Goal: Task Accomplishment & Management: Manage account settings

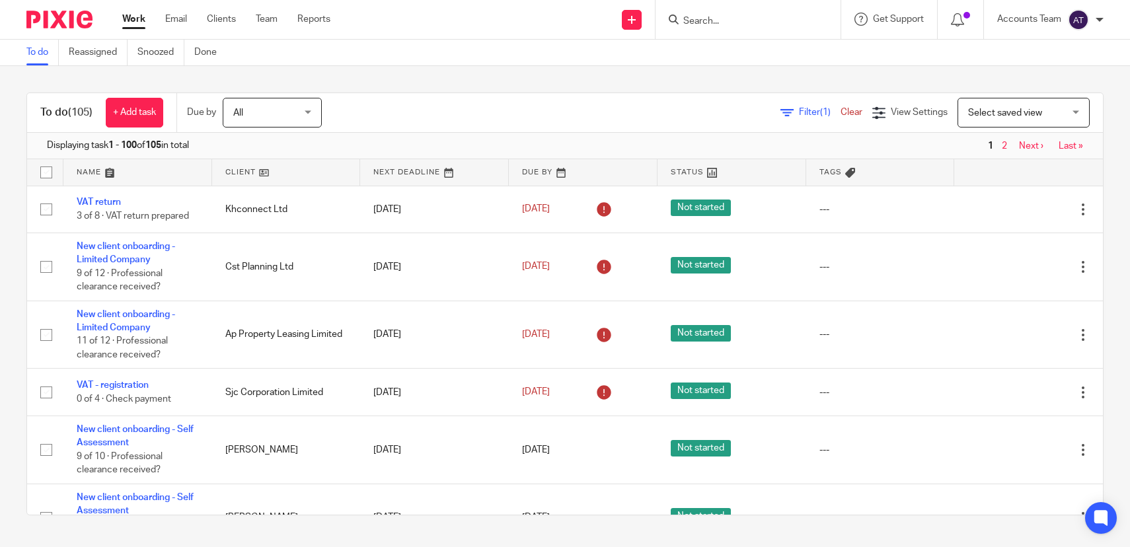
click at [724, 17] on input "Search" at bounding box center [741, 22] width 119 height 12
type input "white box"
click at [748, 44] on link at bounding box center [770, 57] width 183 height 30
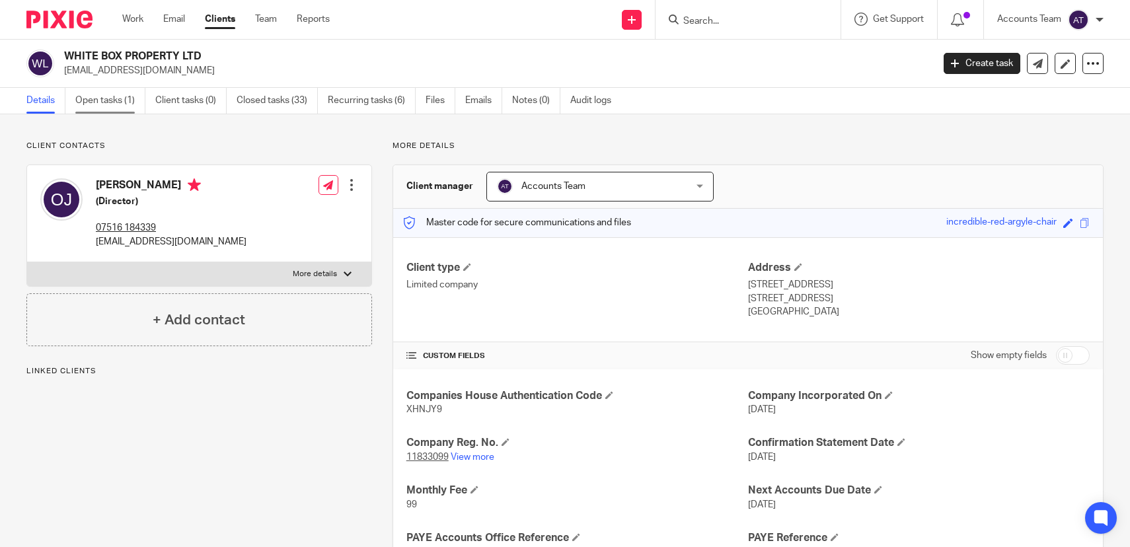
click at [105, 98] on link "Open tasks (1)" at bounding box center [110, 101] width 70 height 26
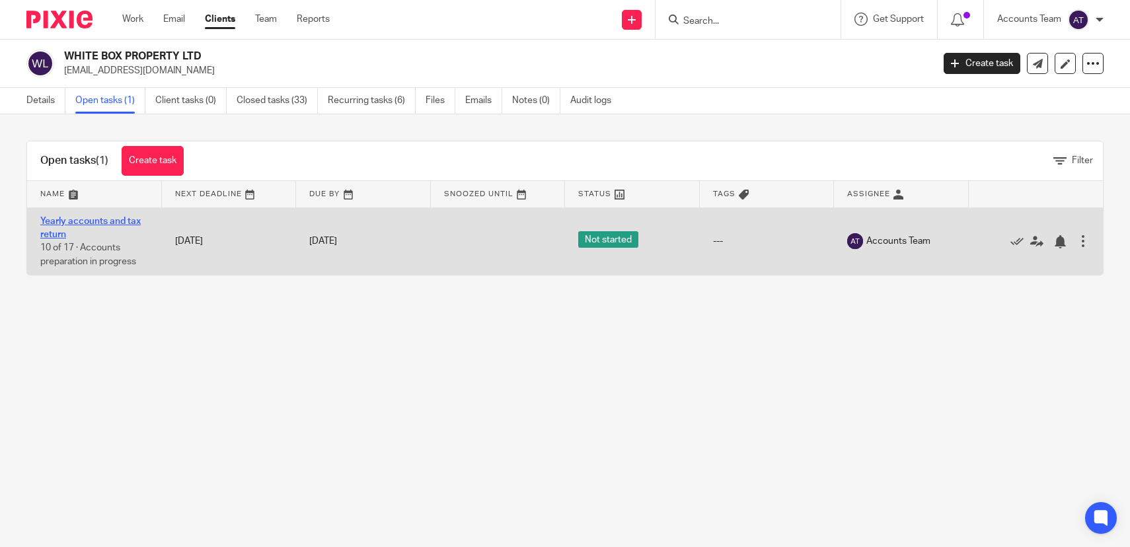
click at [106, 221] on link "Yearly accounts and tax return" at bounding box center [90, 228] width 100 height 22
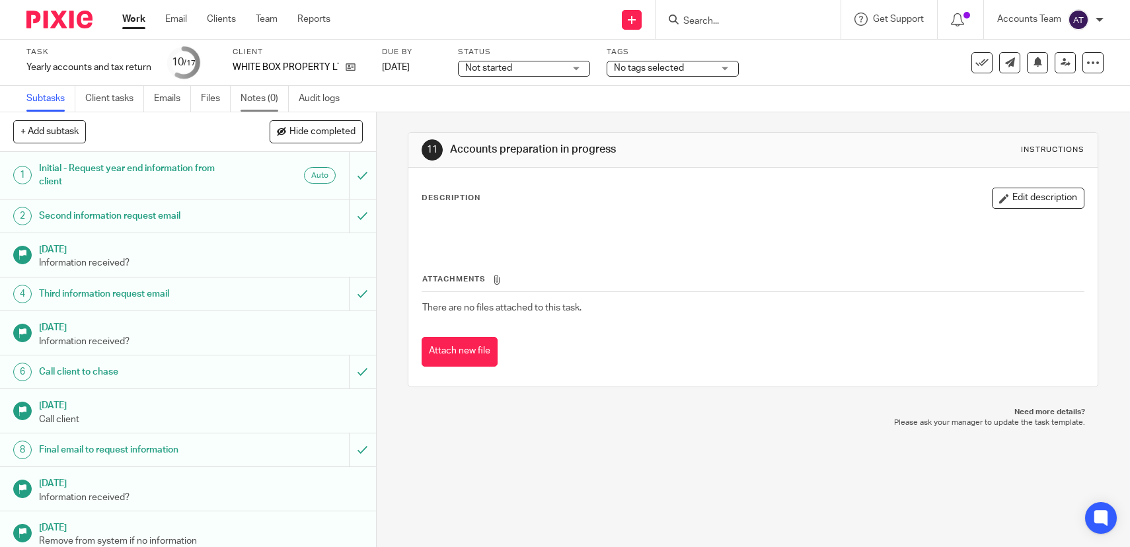
click at [264, 106] on link "Notes (0)" at bounding box center [265, 99] width 48 height 26
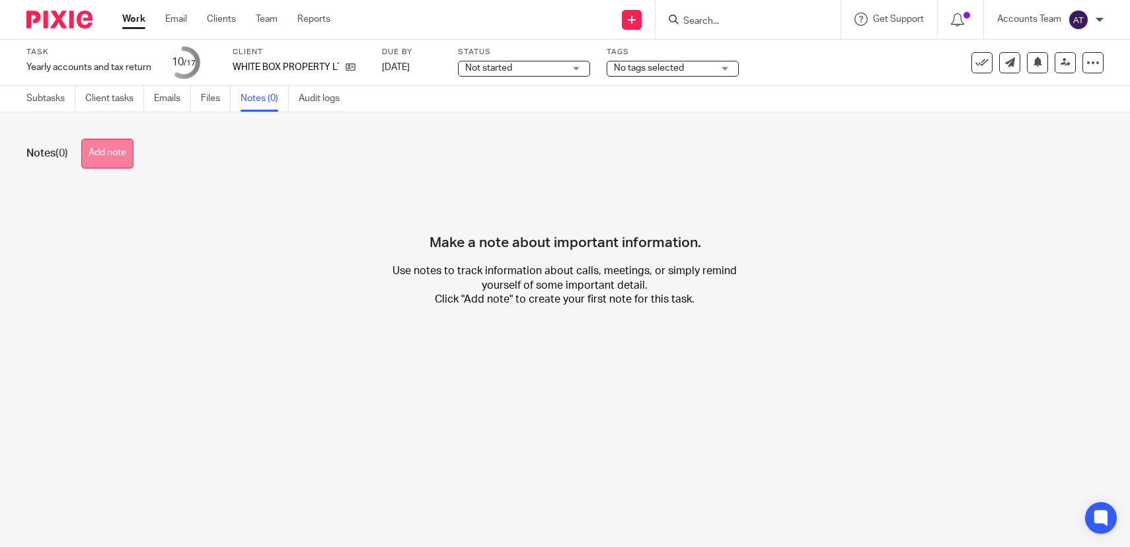
click at [102, 155] on button "Add note" at bounding box center [107, 154] width 52 height 30
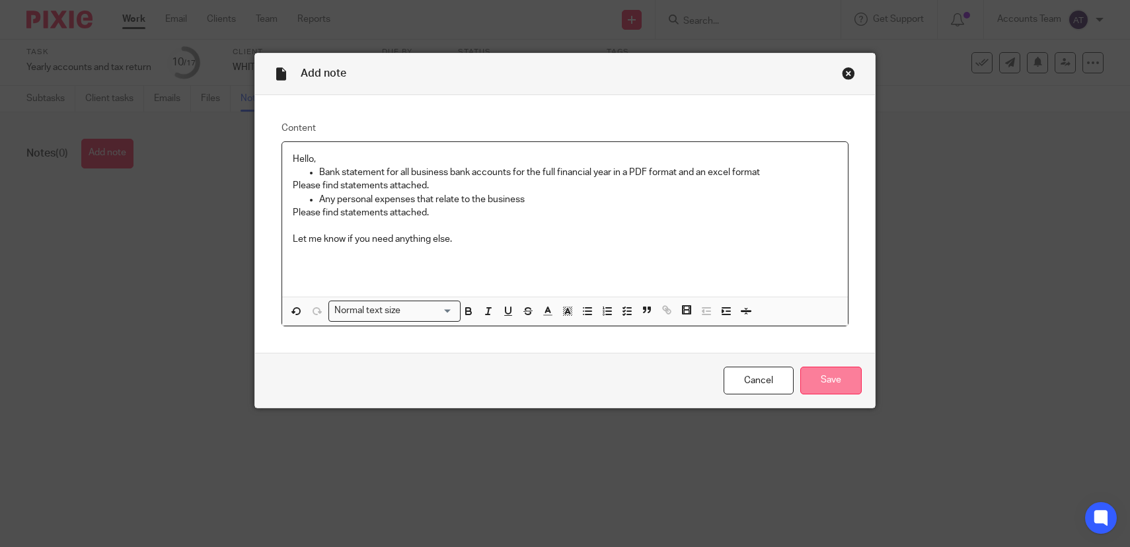
click at [837, 378] on input "Save" at bounding box center [830, 381] width 61 height 28
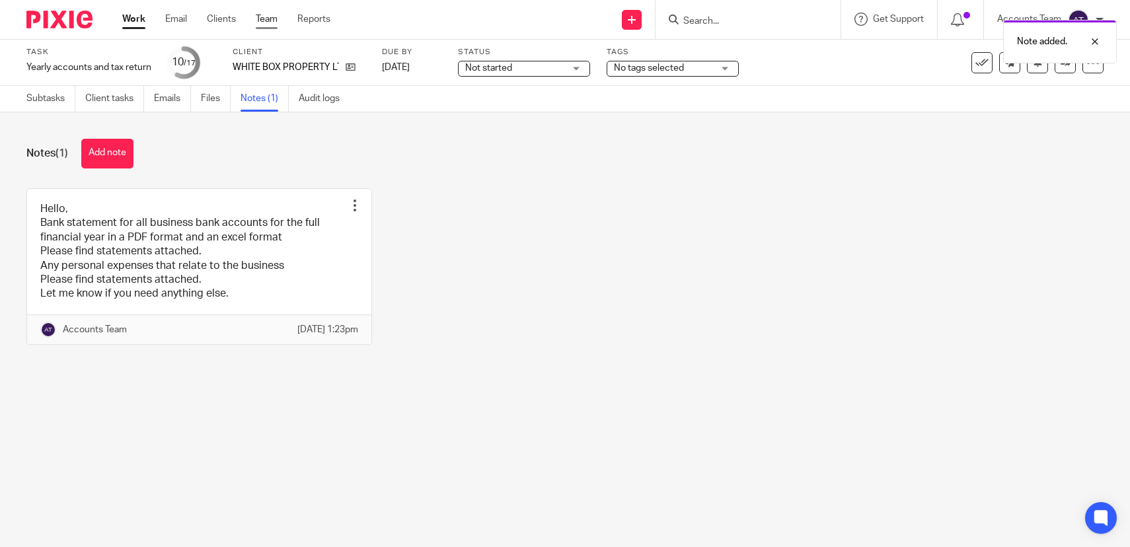
click at [260, 14] on link "Team" at bounding box center [267, 19] width 22 height 13
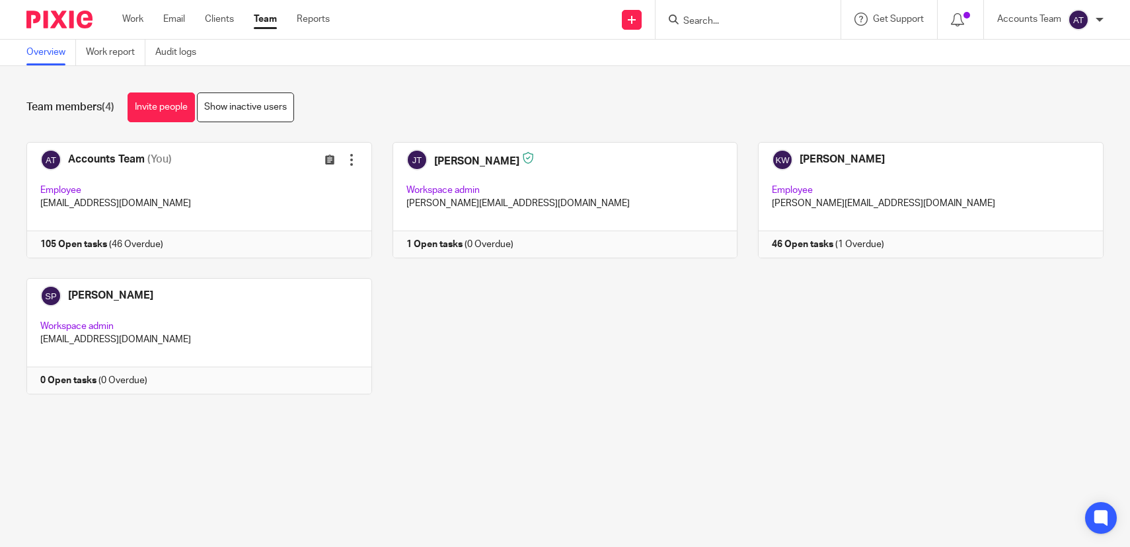
click at [268, 15] on link "Team" at bounding box center [265, 19] width 23 height 13
click at [485, 367] on div "Accounts Team (You) Edit user Transfer Employee [EMAIL_ADDRESS][DOMAIN_NAME] 10…" at bounding box center [555, 278] width 1098 height 272
click at [477, 344] on div "Accounts Team (You) Edit user Transfer Employee accounts@jsmpartners.co.uk 105 …" at bounding box center [555, 278] width 1098 height 272
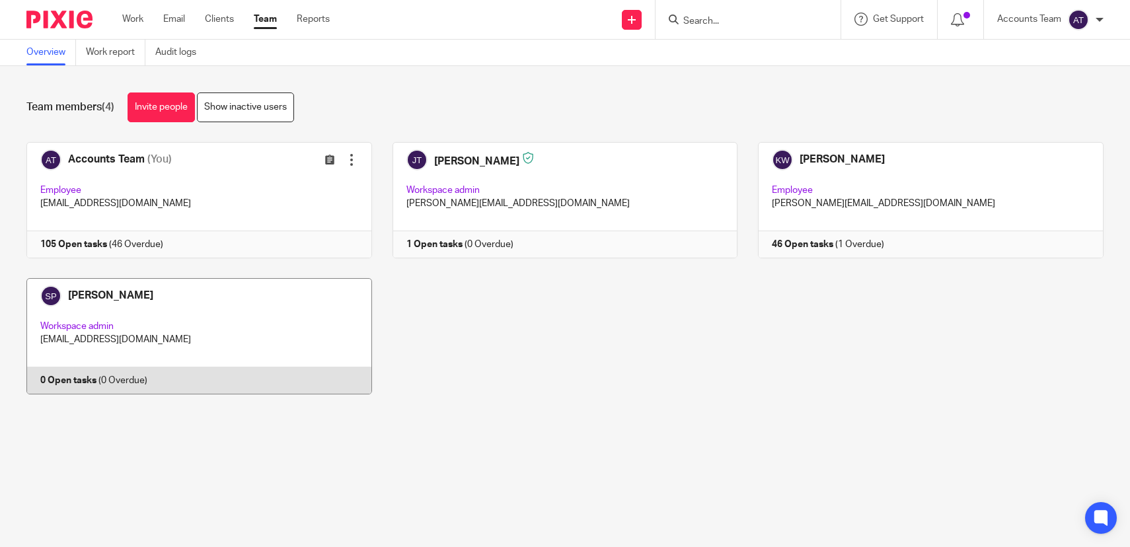
click at [242, 357] on link at bounding box center [189, 336] width 366 height 116
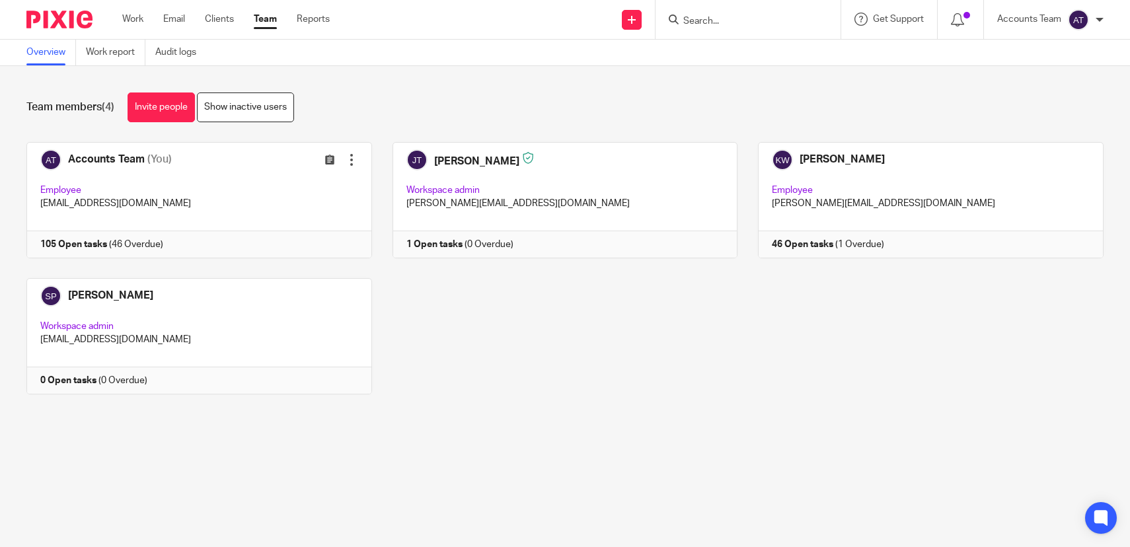
click at [706, 21] on input "Search" at bounding box center [741, 22] width 119 height 12
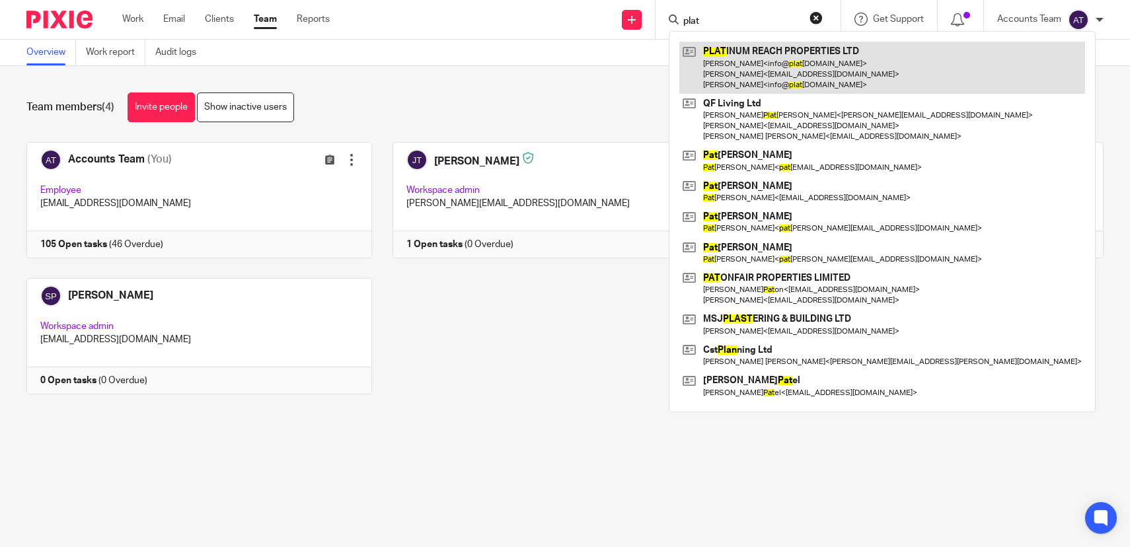
type input "plat"
click at [734, 64] on link at bounding box center [882, 68] width 406 height 52
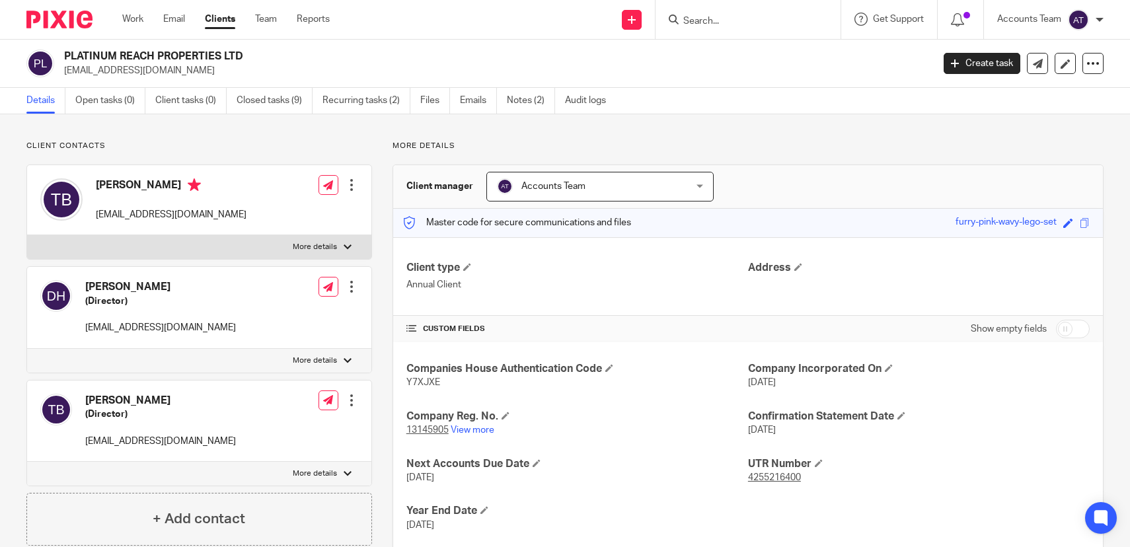
click at [354, 399] on div at bounding box center [351, 400] width 13 height 13
click at [353, 188] on div at bounding box center [351, 184] width 13 height 13
click at [319, 208] on link "Edit contact" at bounding box center [292, 214] width 126 height 19
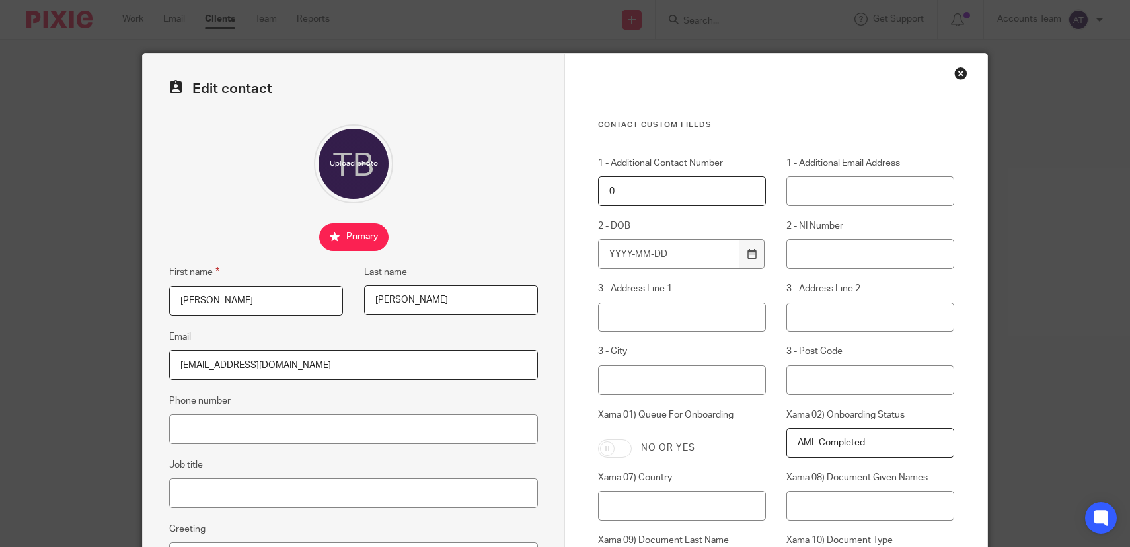
click at [360, 362] on input "[EMAIL_ADDRESS][DOMAIN_NAME]" at bounding box center [353, 365] width 369 height 30
click at [360, 362] on input "t.burke88@hotmail.co.uk" at bounding box center [353, 365] width 369 height 30
paste input "[EMAIL_ADDRESS][DOMAIN_NAME]"
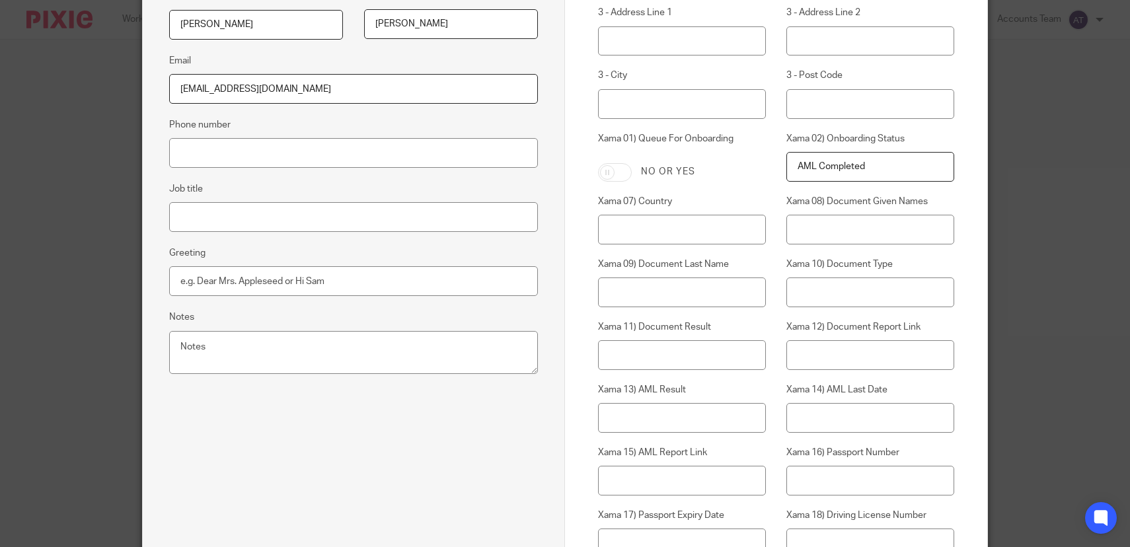
scroll to position [510, 0]
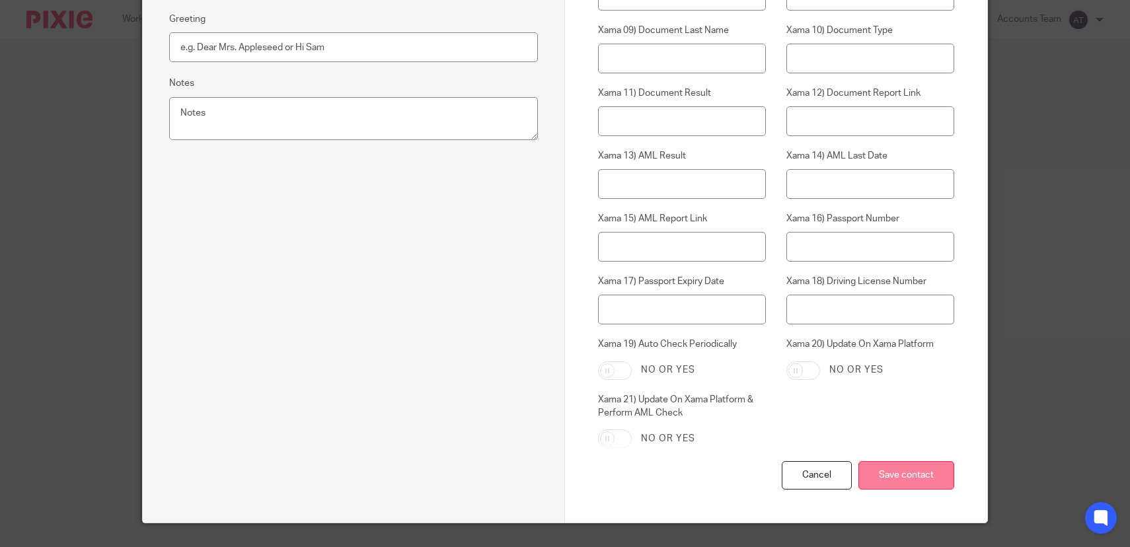
type input "[EMAIL_ADDRESS][DOMAIN_NAME]"
click at [902, 466] on input "Save contact" at bounding box center [907, 475] width 96 height 28
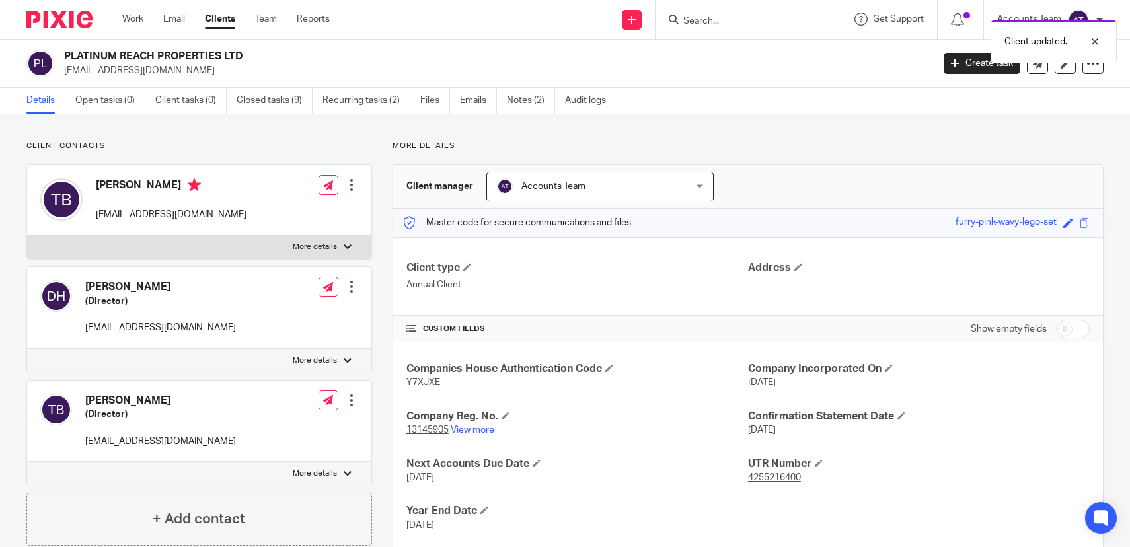
click at [356, 284] on div at bounding box center [351, 286] width 13 height 13
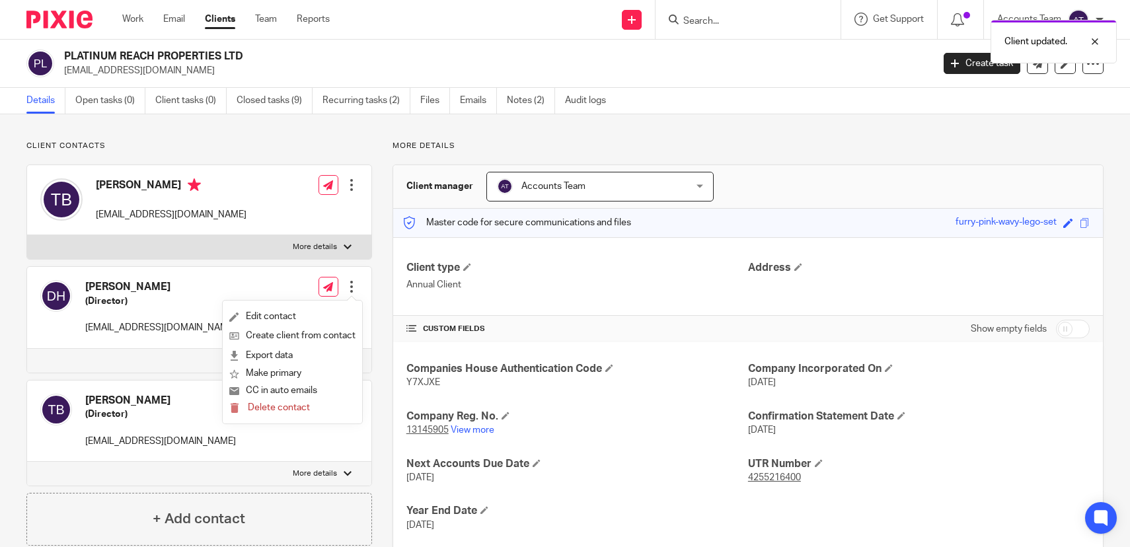
click at [317, 410] on form "Delete contact" at bounding box center [292, 408] width 126 height 17
click at [274, 411] on span "Delete contact" at bounding box center [279, 407] width 62 height 9
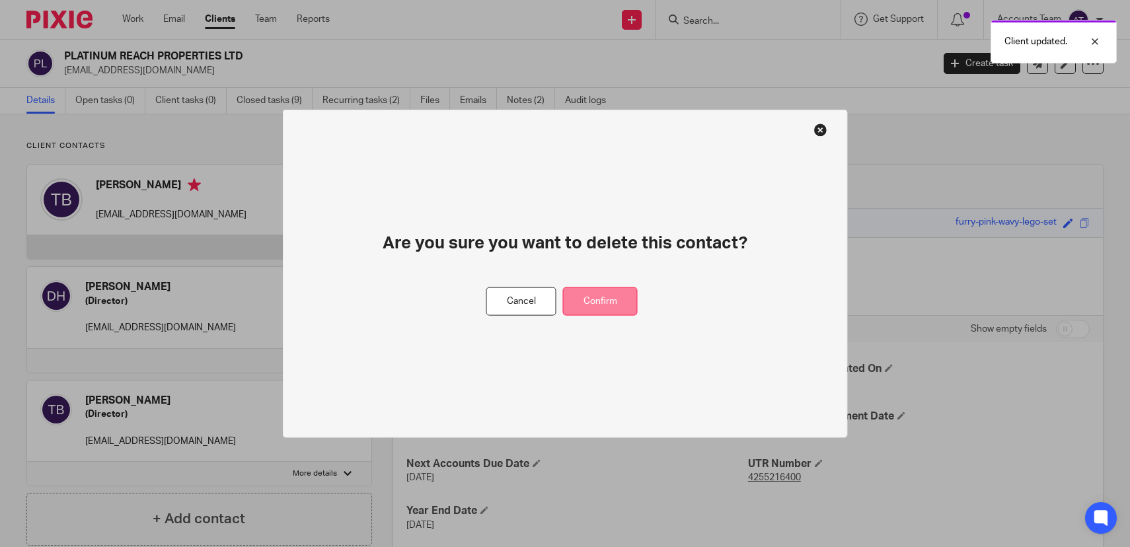
click at [594, 307] on button "Confirm" at bounding box center [600, 301] width 75 height 28
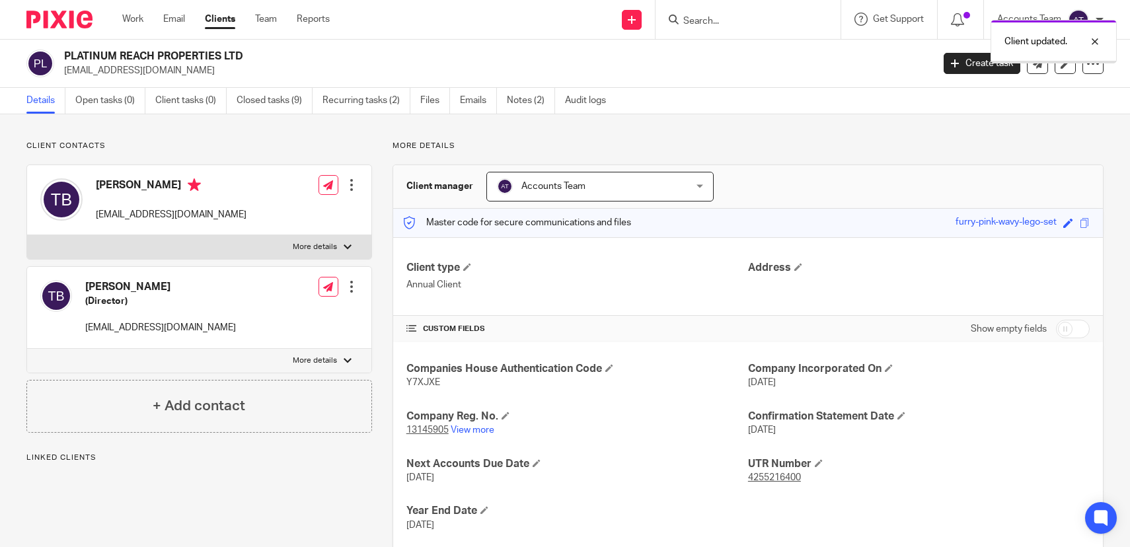
click at [348, 283] on div at bounding box center [351, 286] width 13 height 13
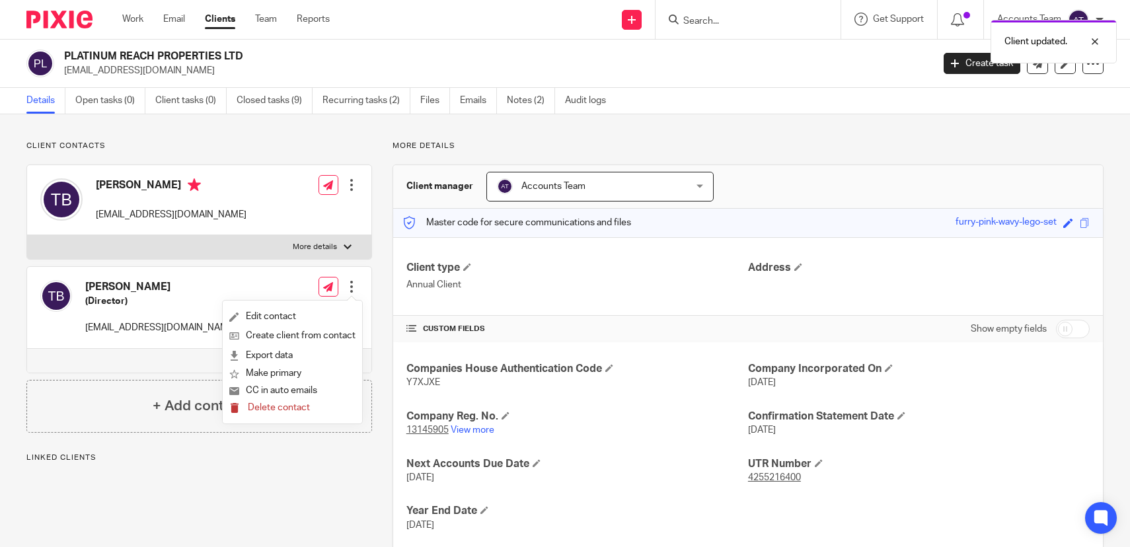
click at [296, 412] on span "Delete contact" at bounding box center [279, 407] width 62 height 9
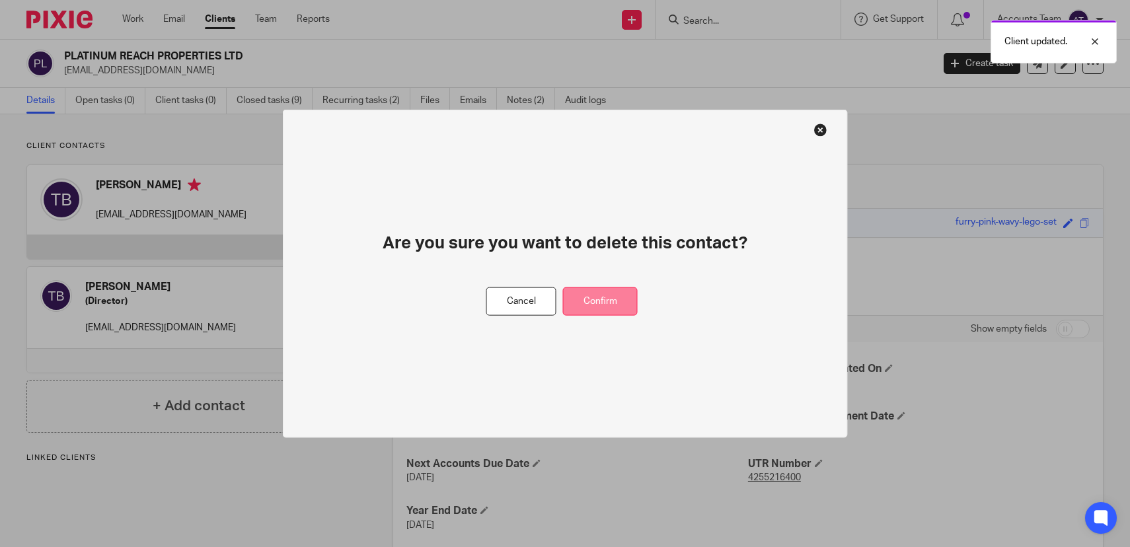
click at [599, 305] on button "Confirm" at bounding box center [600, 301] width 75 height 28
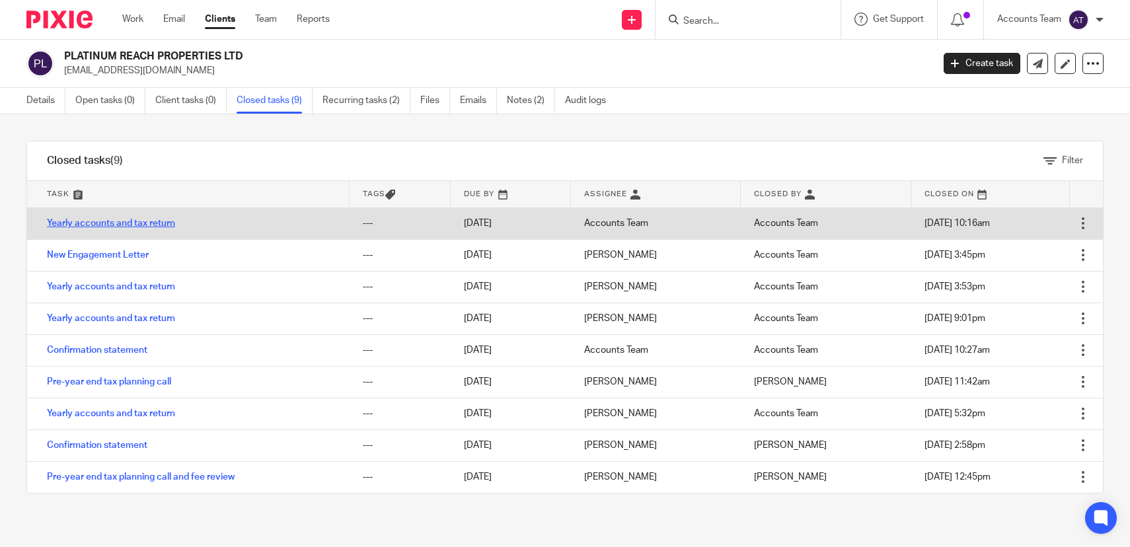
click at [134, 222] on link "Yearly accounts and tax return" at bounding box center [111, 223] width 128 height 9
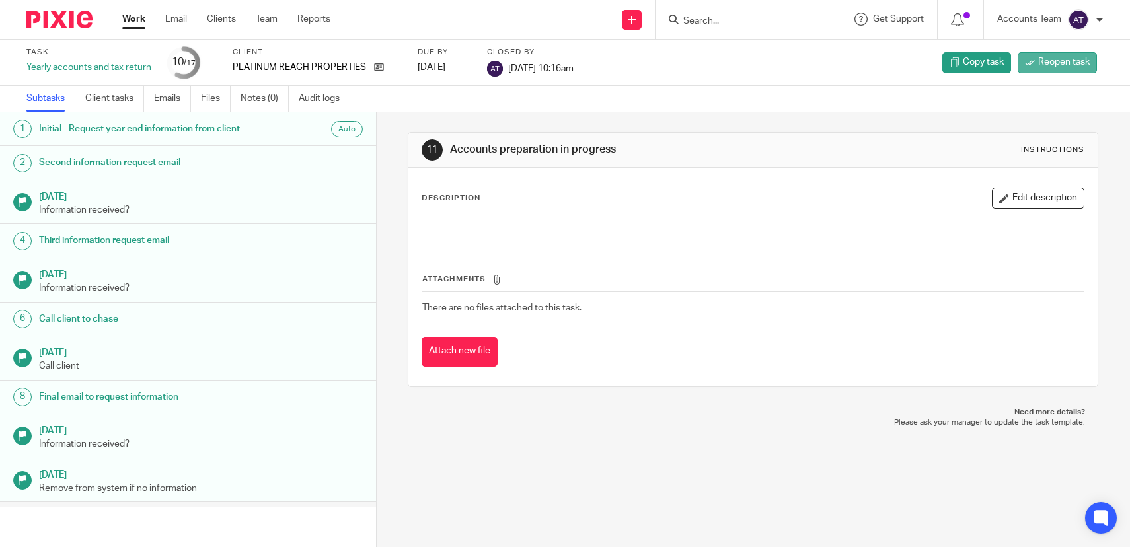
click at [1086, 54] on link "Reopen task" at bounding box center [1057, 62] width 79 height 21
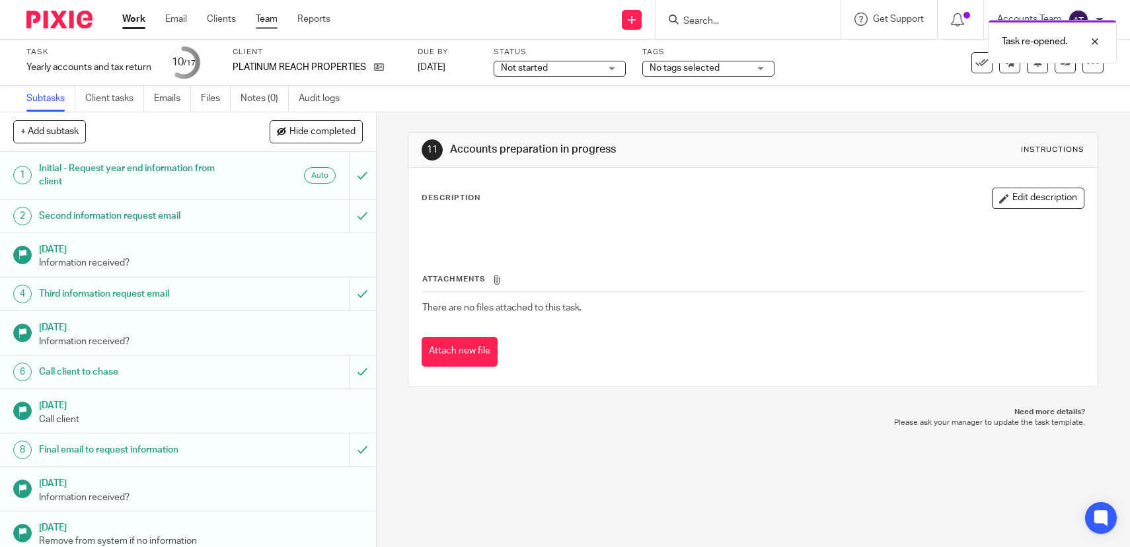
click at [264, 19] on link "Team" at bounding box center [267, 19] width 22 height 13
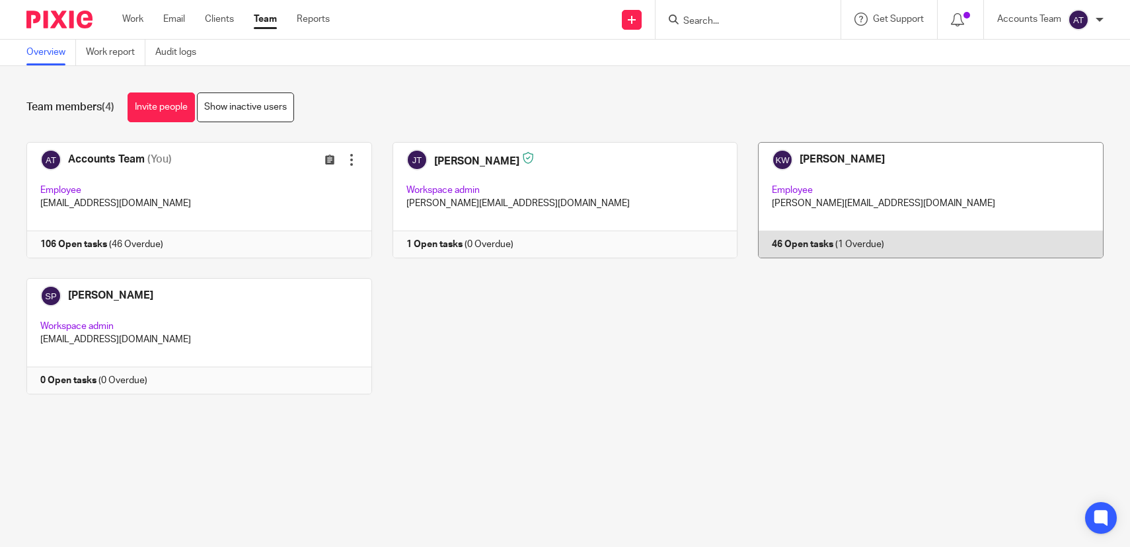
click at [803, 156] on link at bounding box center [921, 200] width 366 height 116
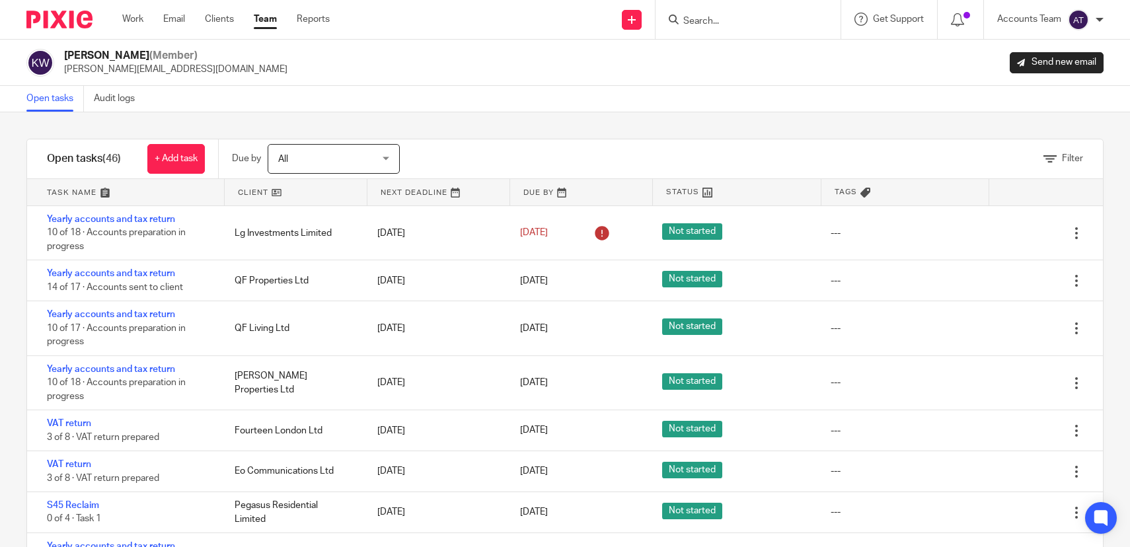
click at [455, 135] on div "Filter tasks Only show tasks matching all of these conditions 1 Client name Is …" at bounding box center [565, 329] width 1130 height 435
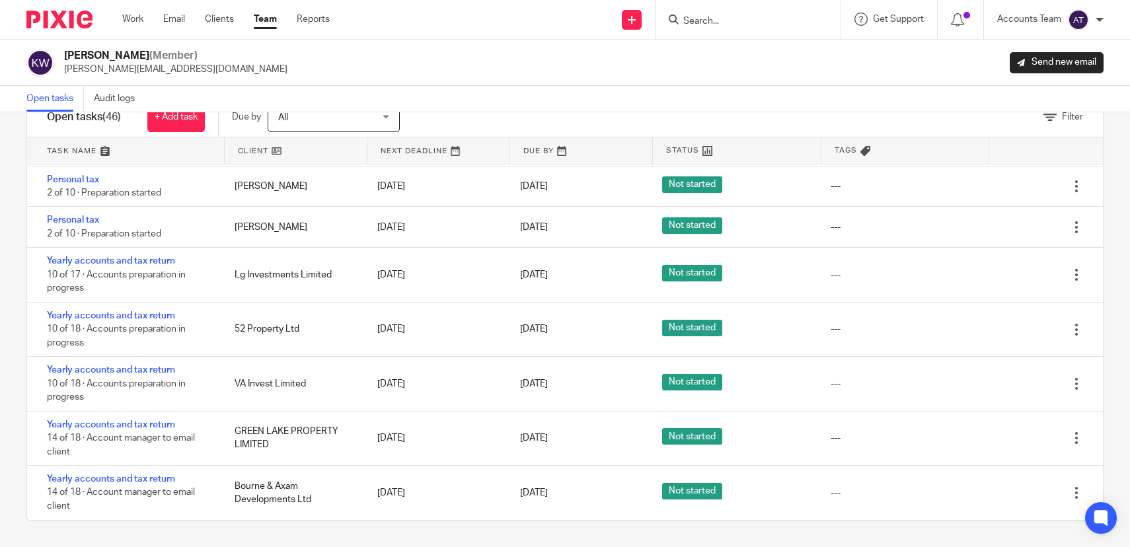
scroll to position [1770, 0]
click at [266, 21] on link "Team" at bounding box center [265, 19] width 23 height 13
